Goal: Find specific page/section: Find specific page/section

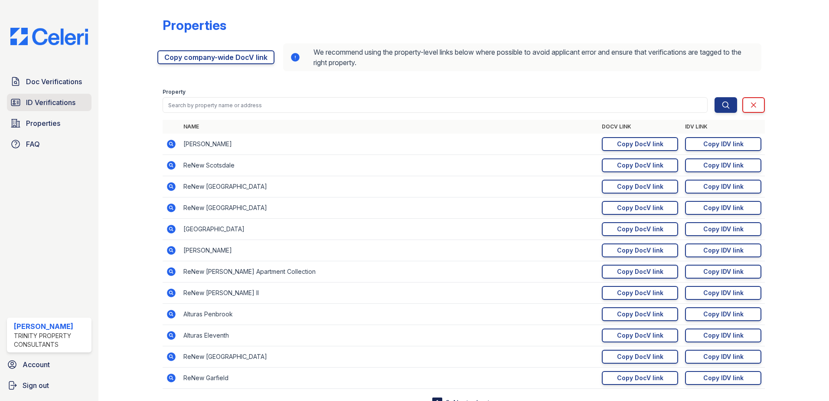
click at [54, 101] on span "ID Verifications" at bounding box center [50, 102] width 49 height 10
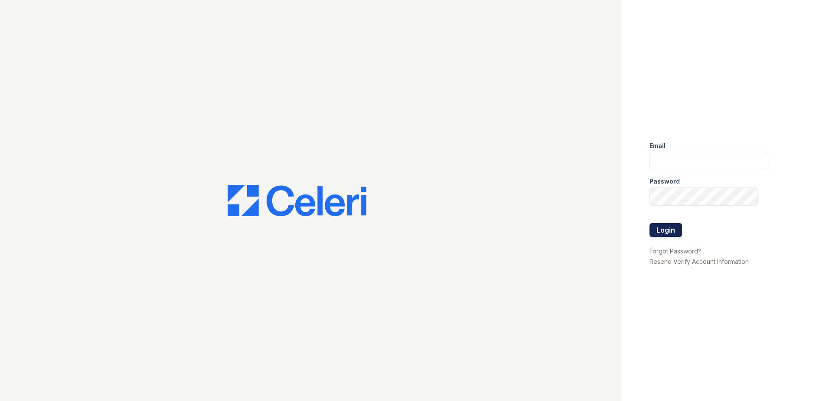
type input "[EMAIL_ADDRESS][DOMAIN_NAME]"
click at [666, 232] on button "Login" at bounding box center [666, 230] width 33 height 14
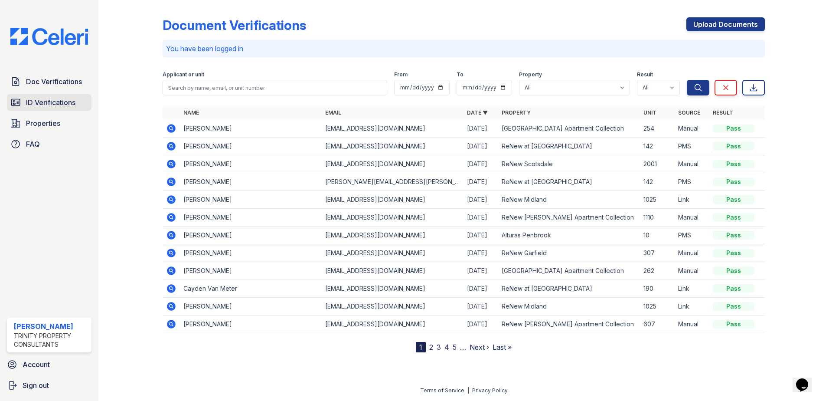
click at [47, 103] on span "ID Verifications" at bounding box center [50, 102] width 49 height 10
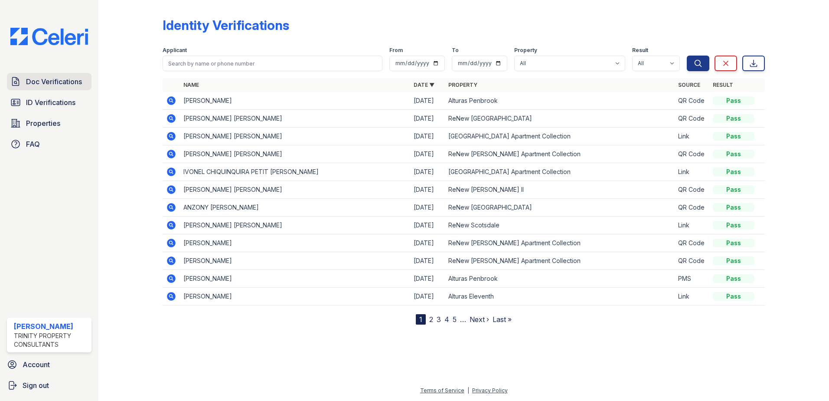
click at [42, 82] on span "Doc Verifications" at bounding box center [54, 81] width 56 height 10
